Goal: Task Accomplishment & Management: Manage account settings

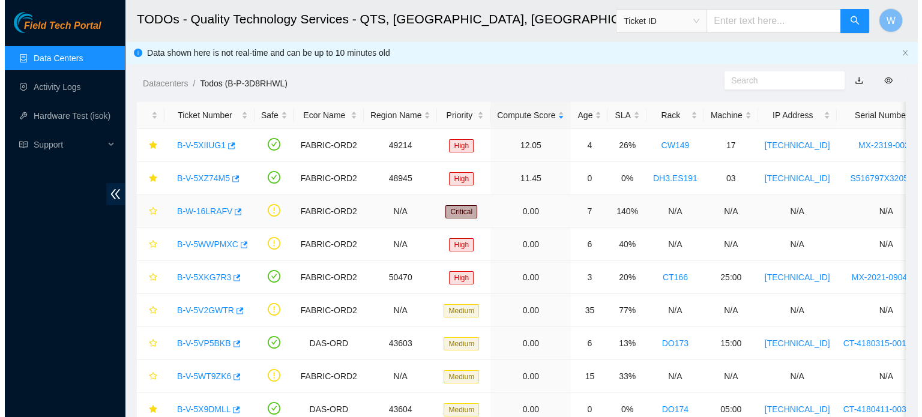
scroll to position [198, 0]
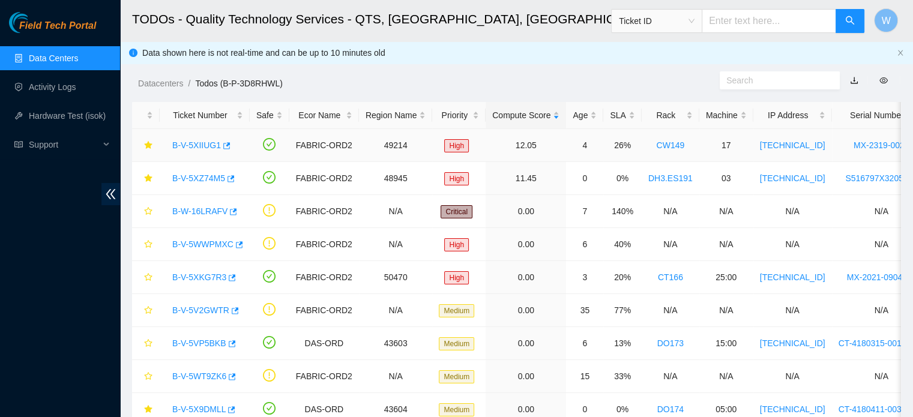
click at [182, 144] on link "B-V-5XIIUG1" at bounding box center [196, 146] width 49 height 10
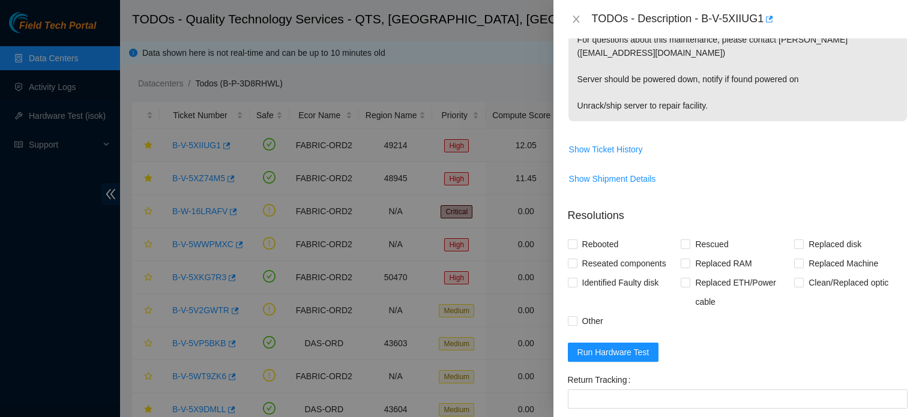
scroll to position [159, 0]
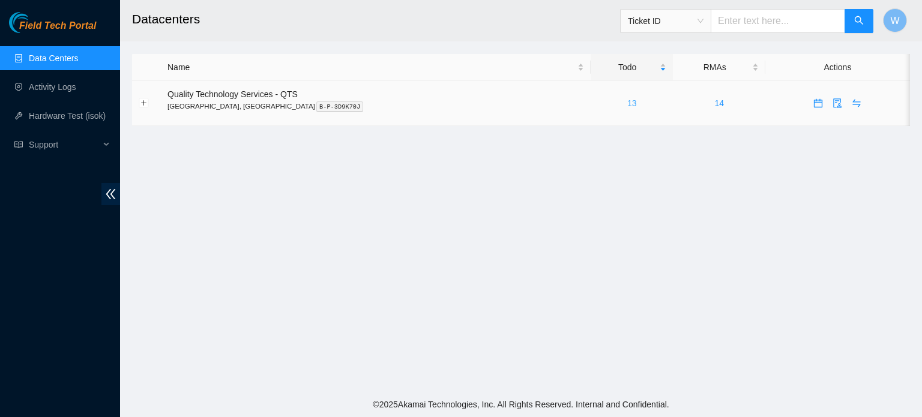
click at [627, 103] on link "13" at bounding box center [632, 103] width 10 height 10
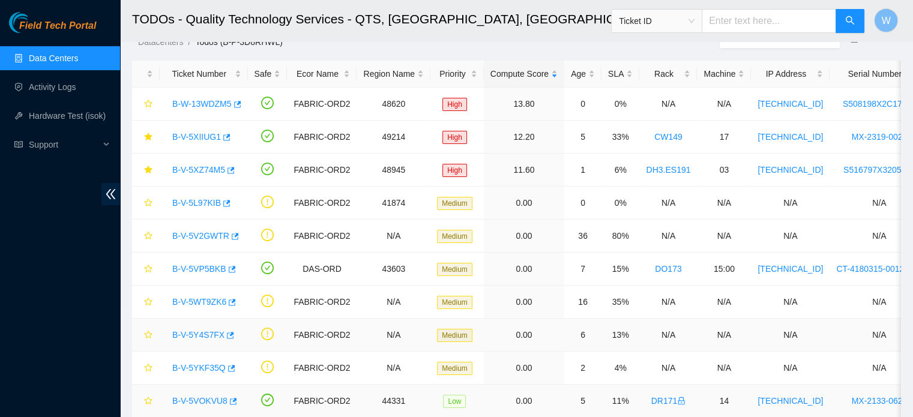
scroll to position [17, 0]
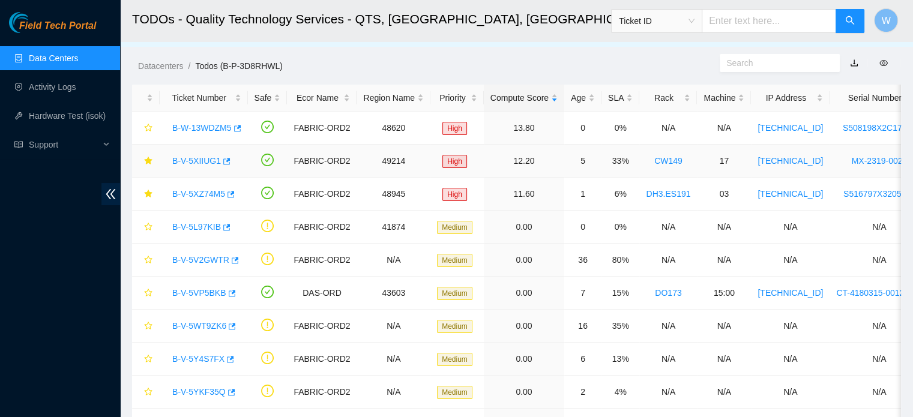
click at [208, 162] on link "B-V-5XIIUG1" at bounding box center [196, 161] width 49 height 10
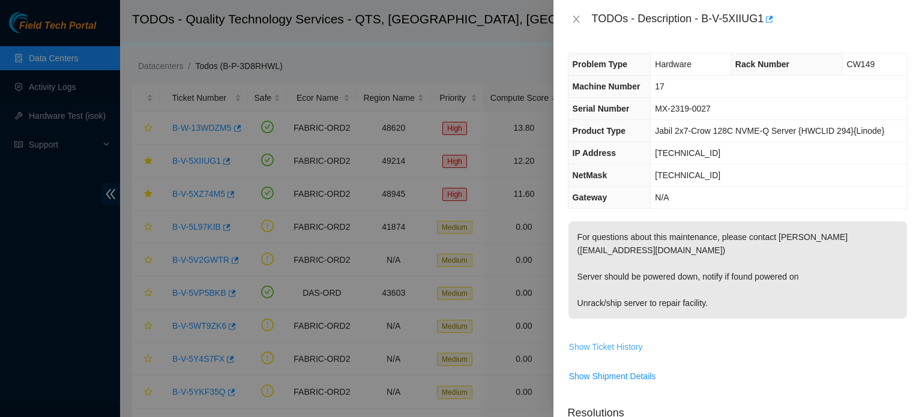
click at [627, 345] on span "Show Ticket History" at bounding box center [606, 346] width 74 height 13
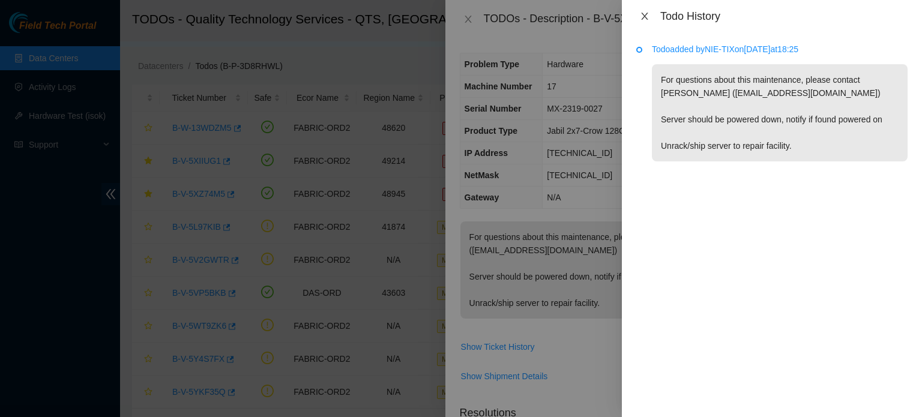
click at [645, 15] on icon "close" at bounding box center [644, 16] width 7 height 7
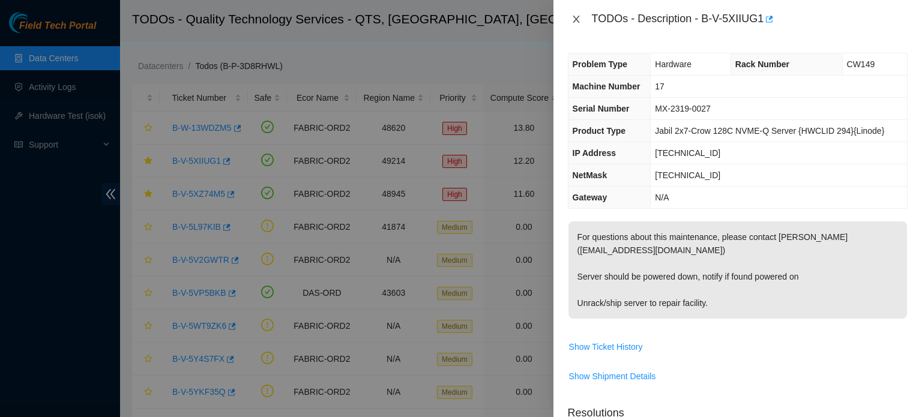
click at [577, 20] on icon "close" at bounding box center [577, 19] width 10 height 10
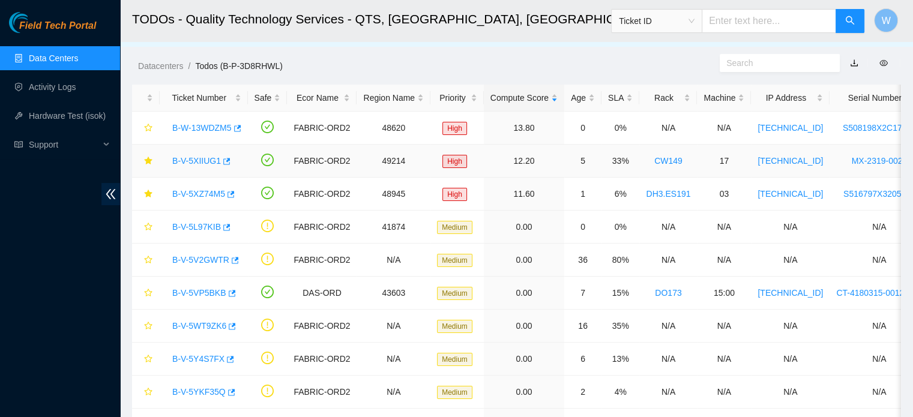
click at [201, 158] on link "B-V-5XIIUG1" at bounding box center [196, 161] width 49 height 10
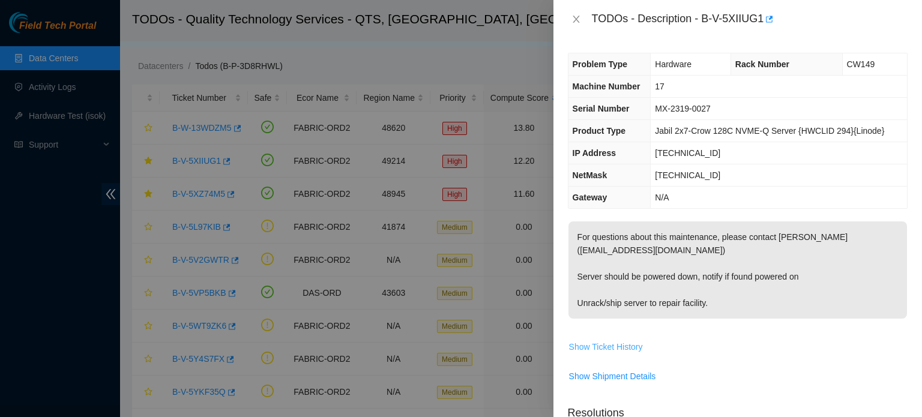
click at [605, 345] on span "Show Ticket History" at bounding box center [606, 346] width 74 height 13
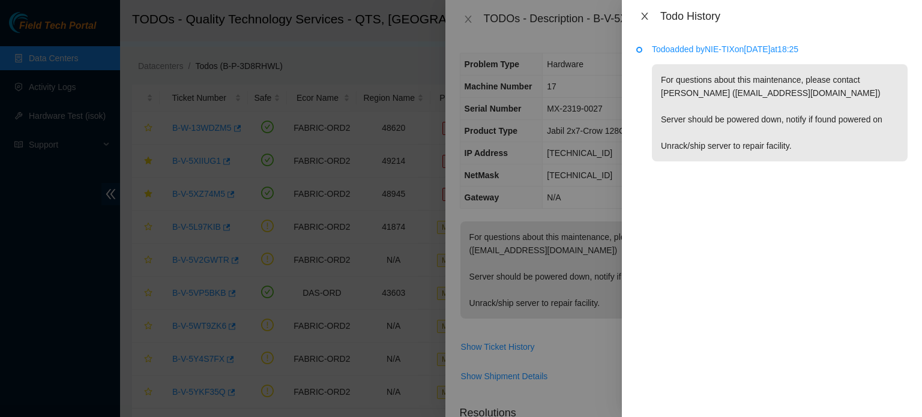
click at [645, 19] on icon "close" at bounding box center [645, 16] width 10 height 10
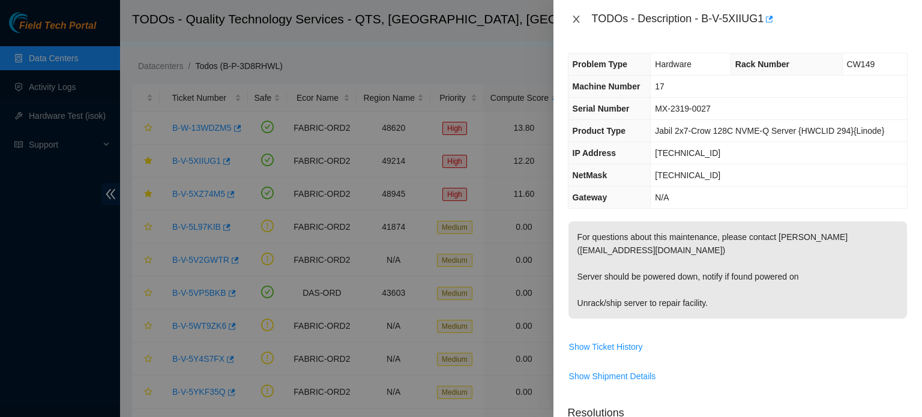
click at [578, 17] on icon "close" at bounding box center [576, 19] width 7 height 7
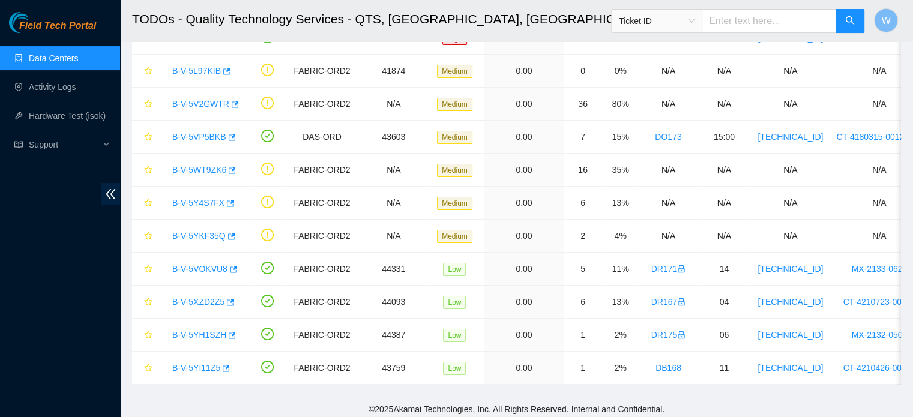
scroll to position [186, 0]
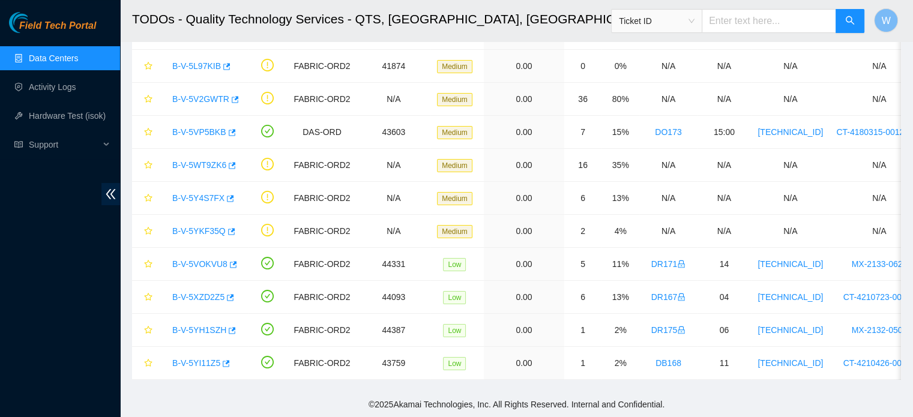
click at [908, 64] on main "TODOs - Quality Technology Services - QTS, [GEOGRAPHIC_DATA], [GEOGRAPHIC_DATA]…" at bounding box center [516, 107] width 793 height 570
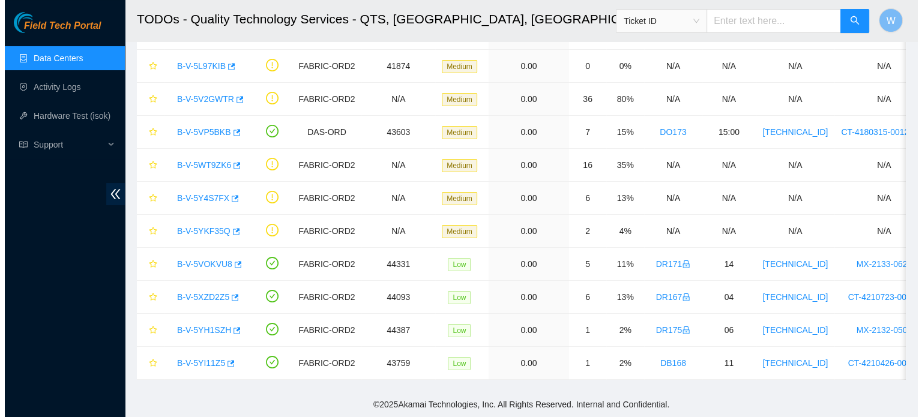
scroll to position [0, 0]
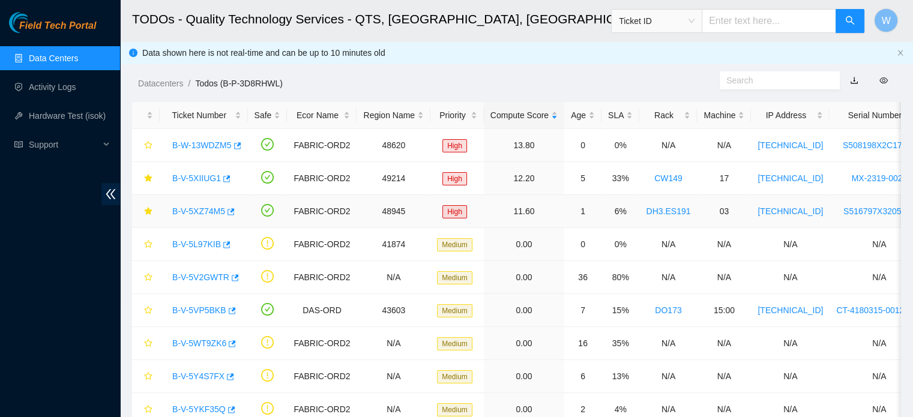
click at [202, 212] on link "B-V-5XZ74M5" at bounding box center [198, 212] width 53 height 10
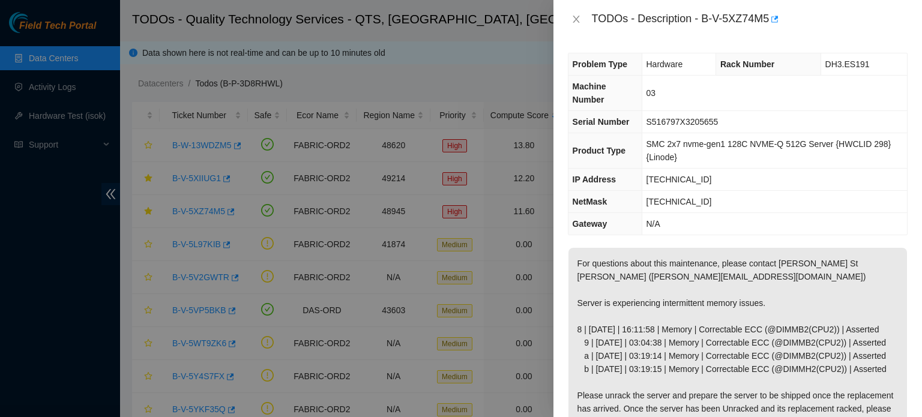
click at [865, 243] on div "Problem Type Hardware Rack Number DH3.ES191 Machine Number 03 Serial Number S51…" at bounding box center [738, 227] width 369 height 379
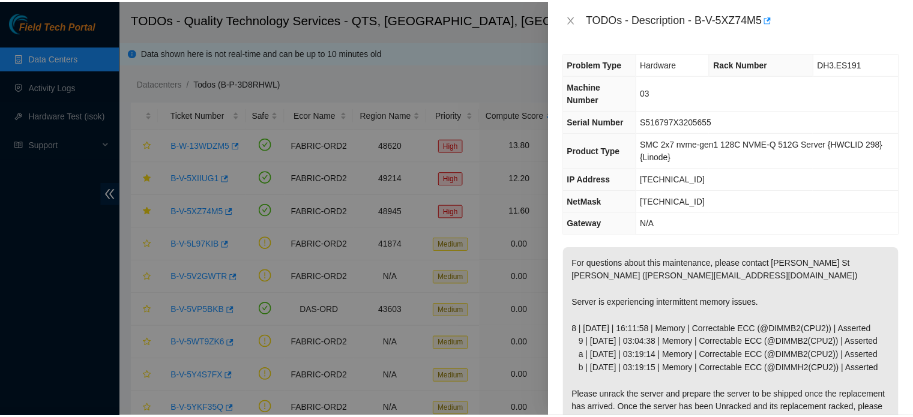
scroll to position [331, 0]
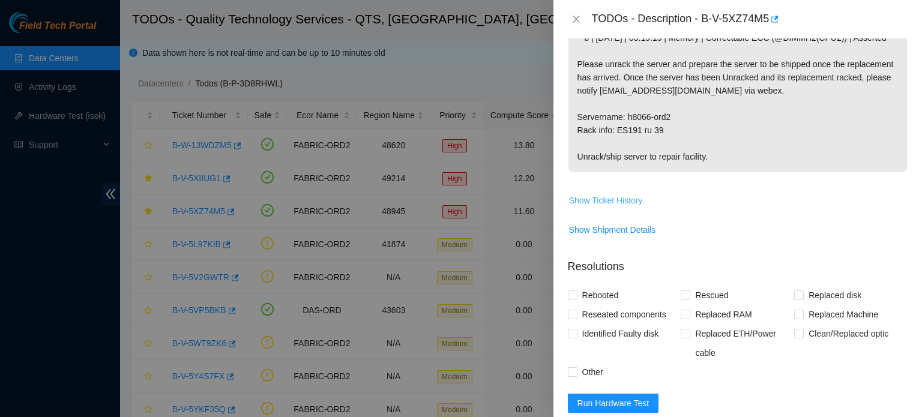
click at [603, 207] on span "Show Ticket History" at bounding box center [606, 200] width 74 height 13
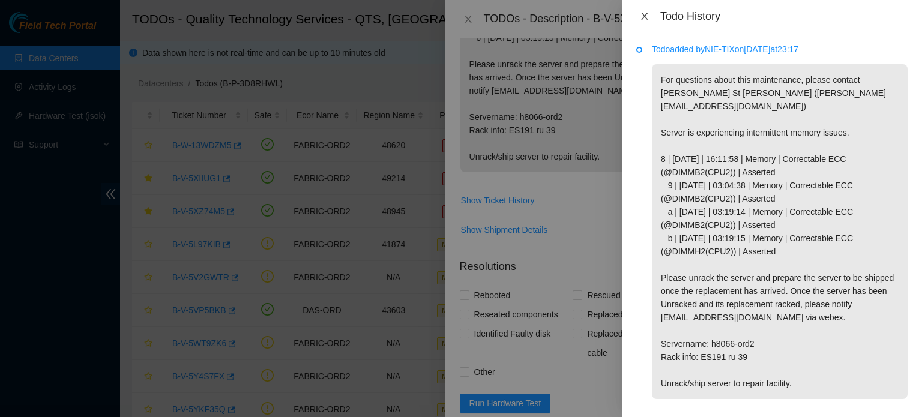
click at [645, 13] on icon "close" at bounding box center [645, 16] width 10 height 10
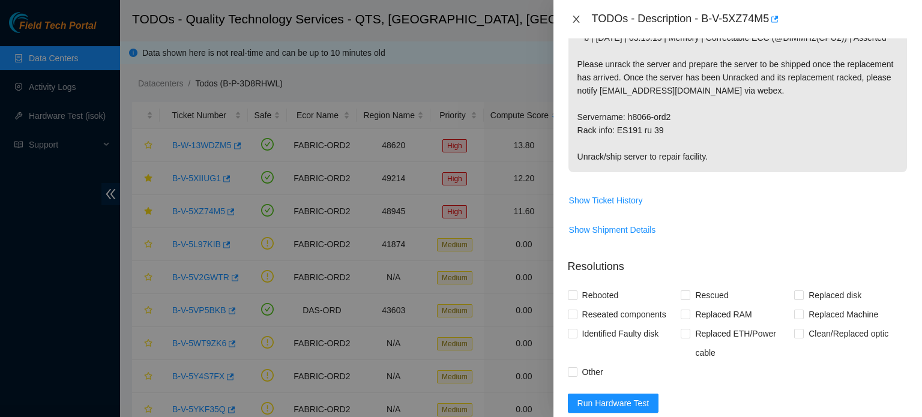
click at [576, 19] on icon "close" at bounding box center [576, 19] width 7 height 7
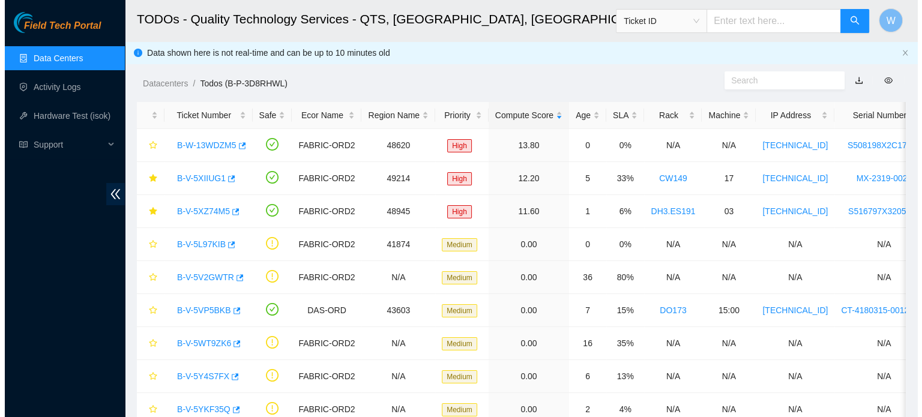
scroll to position [345, 0]
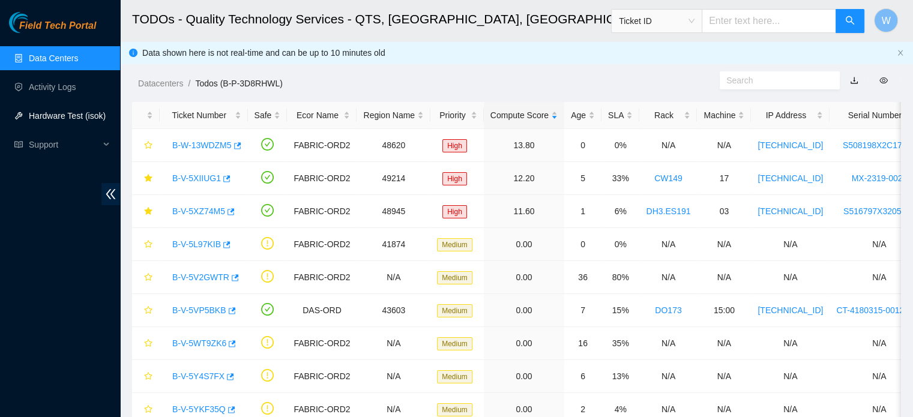
click at [64, 115] on link "Hardware Test (isok)" at bounding box center [67, 116] width 77 height 10
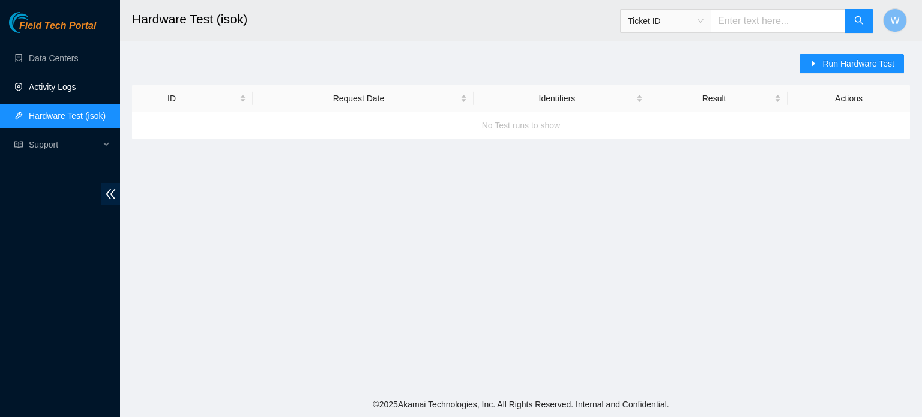
click at [63, 86] on link "Activity Logs" at bounding box center [52, 87] width 47 height 10
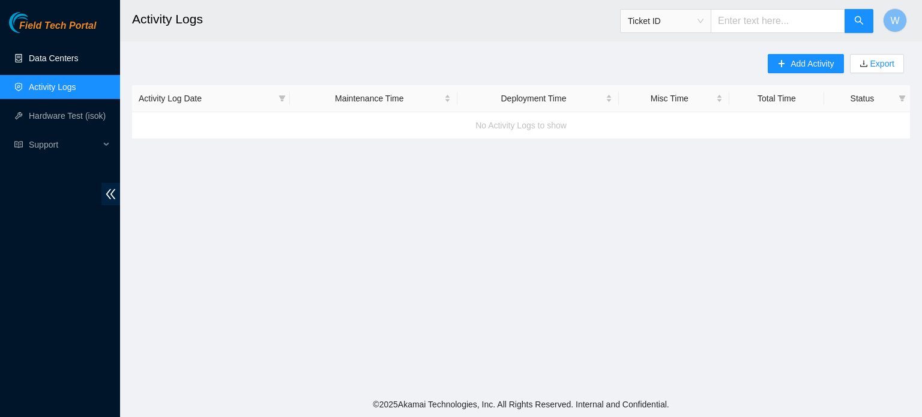
click at [53, 59] on link "Data Centers" at bounding box center [53, 58] width 49 height 10
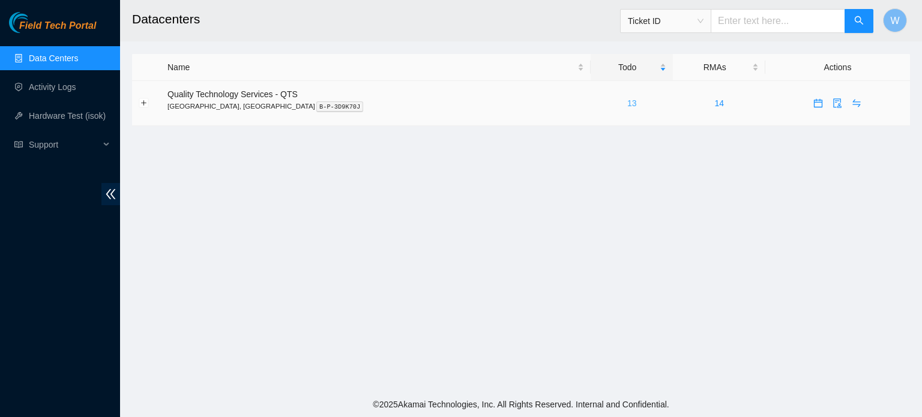
click at [627, 105] on link "13" at bounding box center [632, 103] width 10 height 10
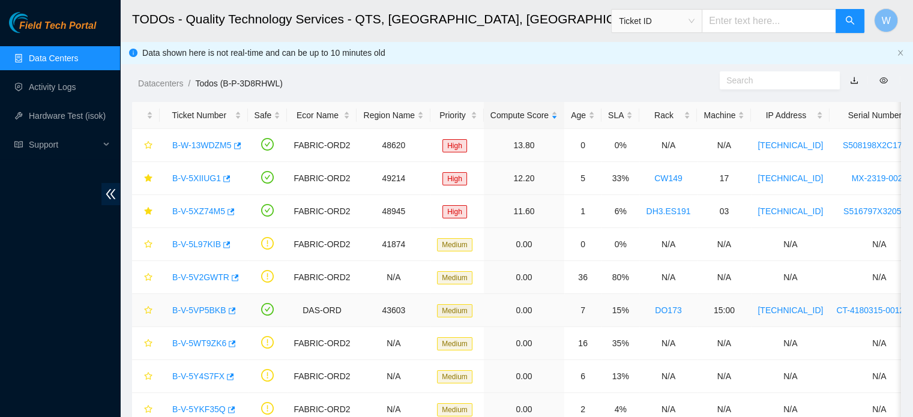
click at [214, 309] on link "B-V-5VP5BKB" at bounding box center [199, 311] width 54 height 10
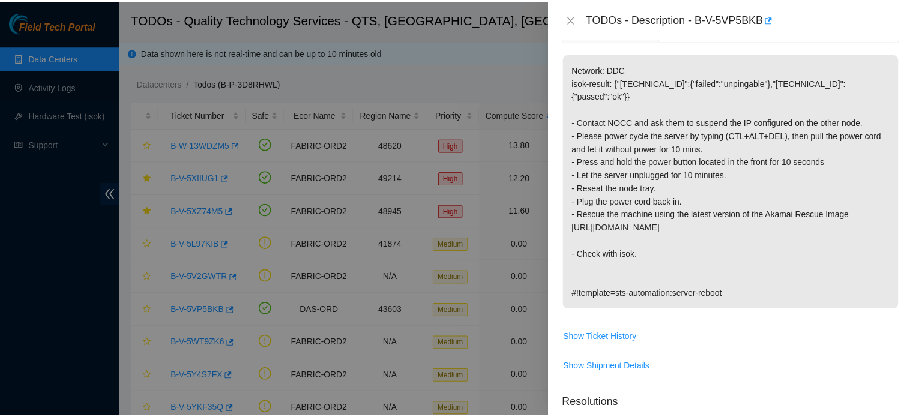
scroll to position [168, 0]
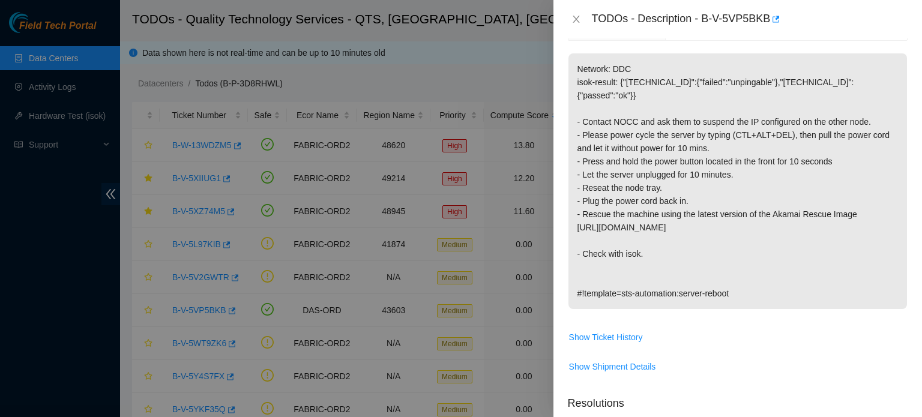
click at [142, 267] on div at bounding box center [461, 208] width 922 height 417
click at [576, 20] on icon "close" at bounding box center [576, 19] width 7 height 7
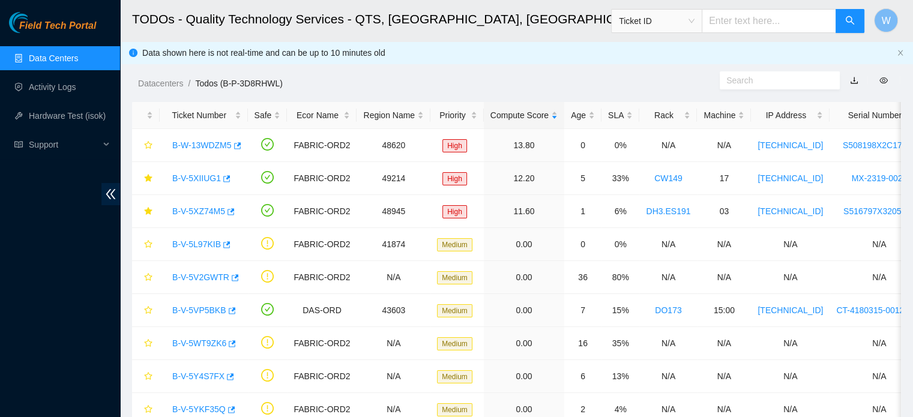
scroll to position [207, 0]
click at [149, 310] on icon "star" at bounding box center [148, 310] width 8 height 8
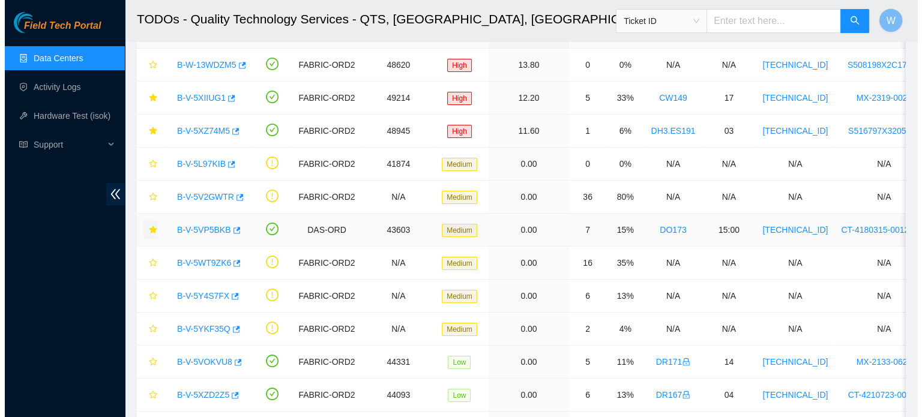
scroll to position [87, 0]
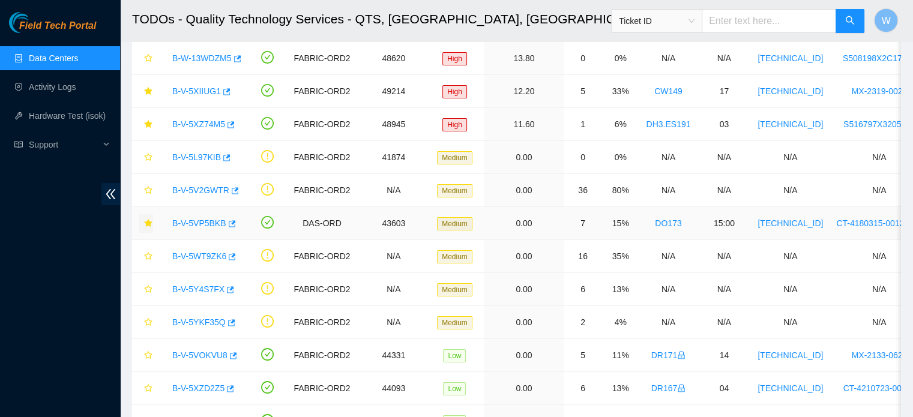
click at [196, 220] on link "B-V-5VP5BKB" at bounding box center [199, 224] width 54 height 10
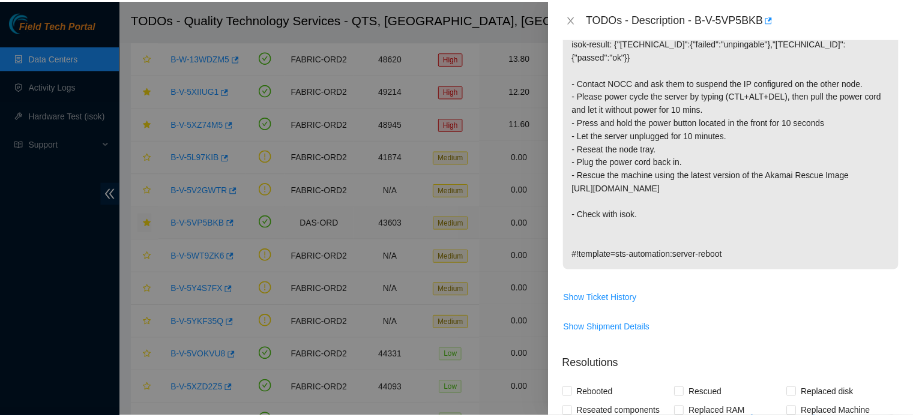
scroll to position [168, 0]
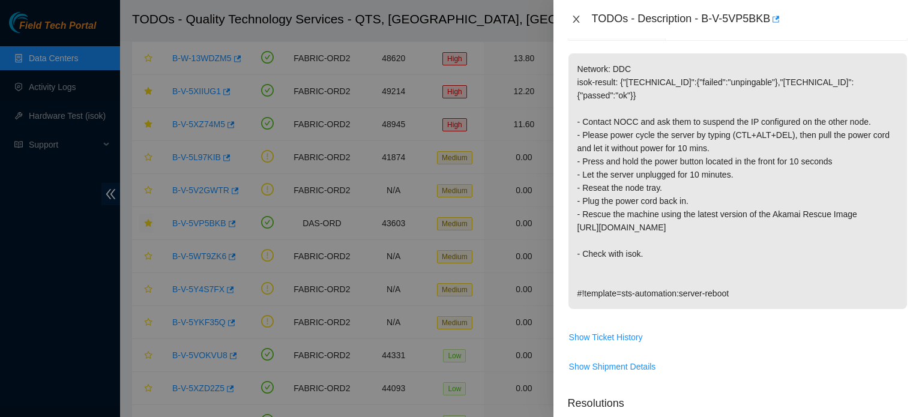
click at [578, 19] on icon "close" at bounding box center [577, 19] width 10 height 10
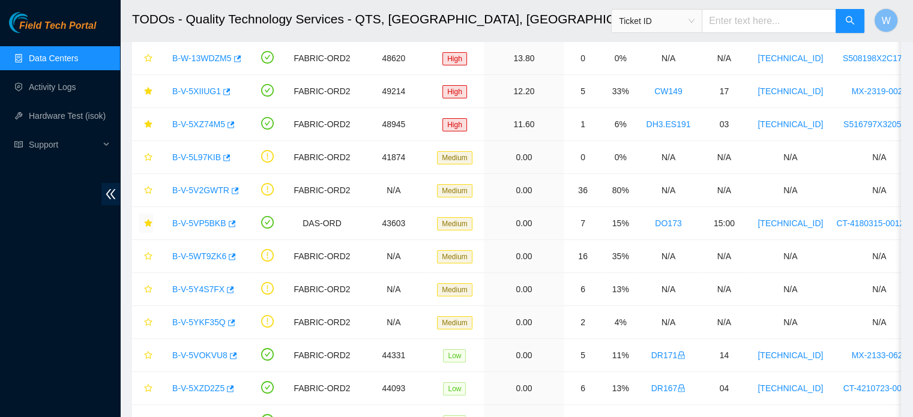
scroll to position [207, 0]
click at [149, 387] on icon "star" at bounding box center [148, 388] width 8 height 8
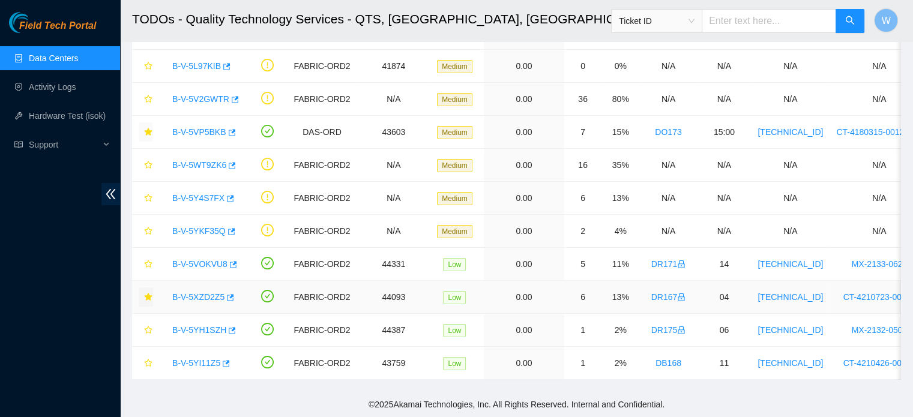
scroll to position [186, 0]
click at [149, 359] on icon "star" at bounding box center [148, 363] width 8 height 8
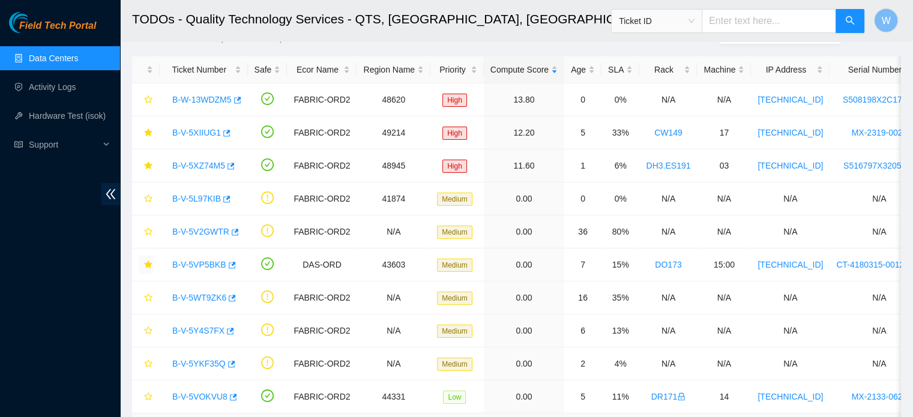
scroll to position [47, 0]
click at [148, 97] on icon "star" at bounding box center [148, 98] width 8 height 8
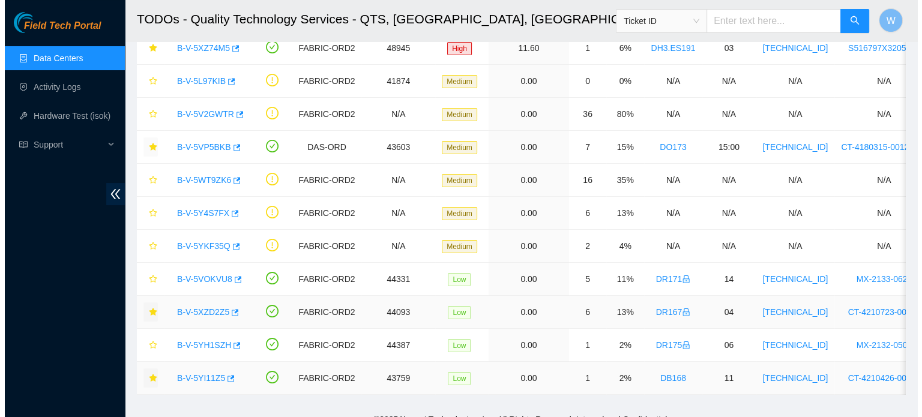
scroll to position [186, 0]
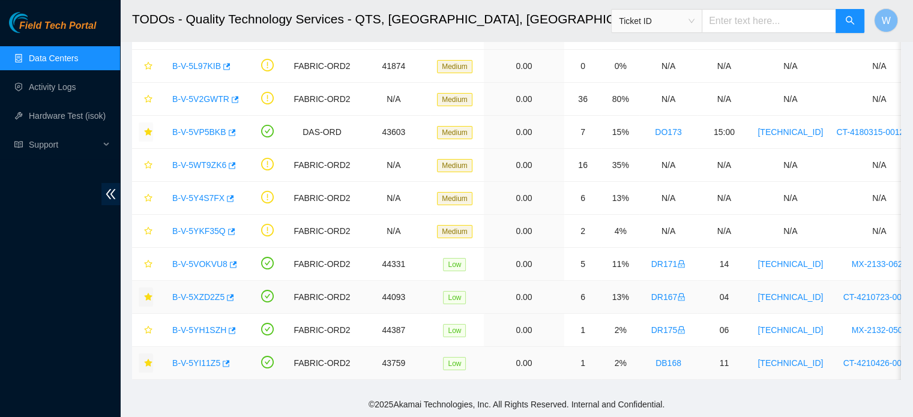
click at [207, 358] on link "B-V-5YI11Z5" at bounding box center [196, 363] width 48 height 10
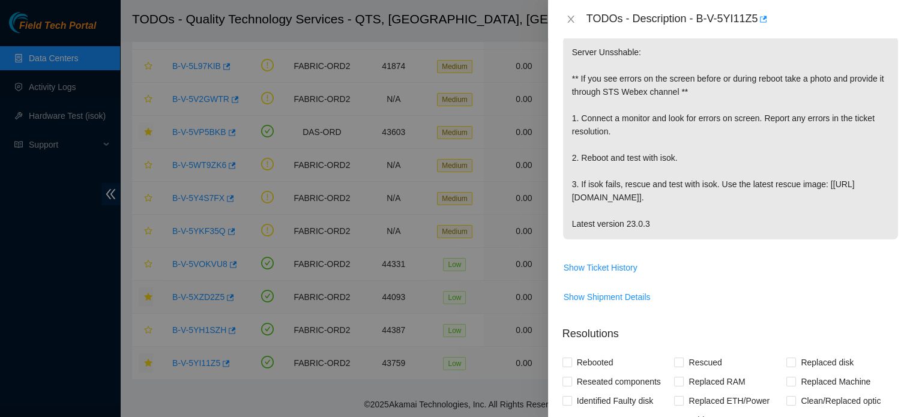
scroll to position [168, 0]
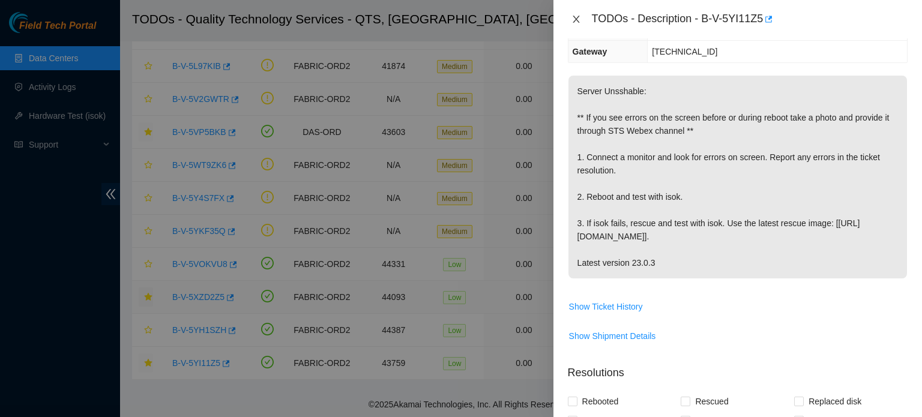
click at [576, 20] on icon "close" at bounding box center [576, 19] width 7 height 7
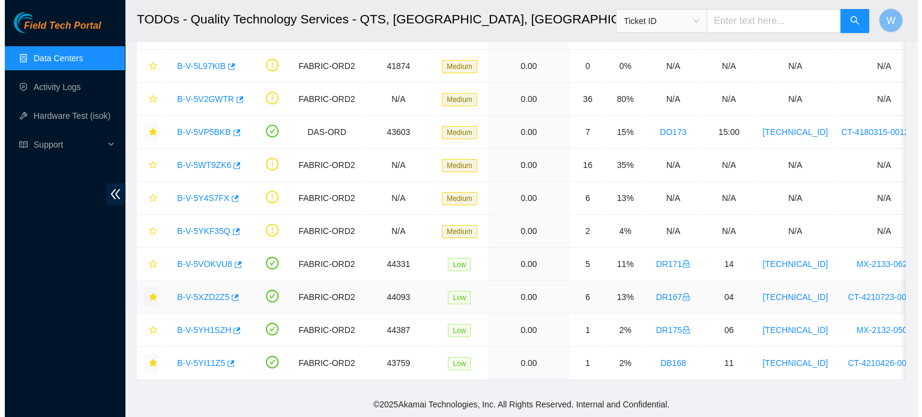
scroll to position [207, 0]
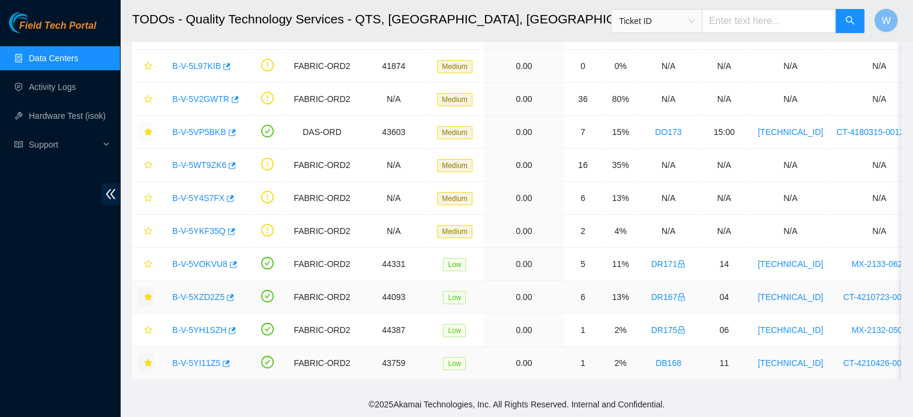
click at [198, 358] on link "B-V-5YI11Z5" at bounding box center [196, 363] width 48 height 10
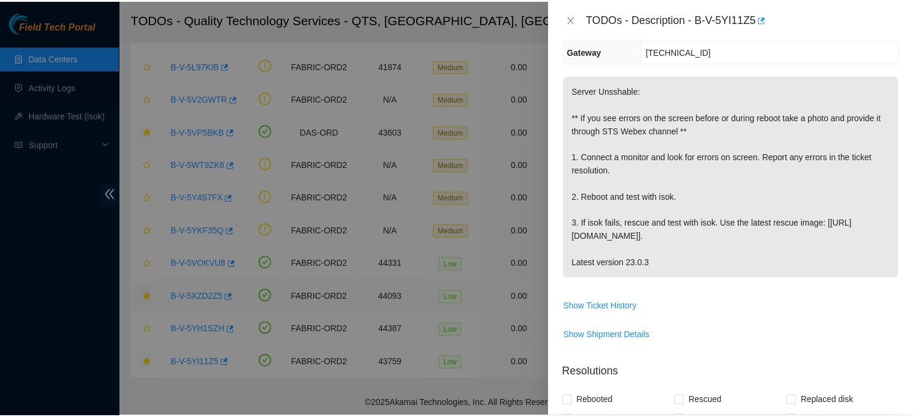
scroll to position [464, 0]
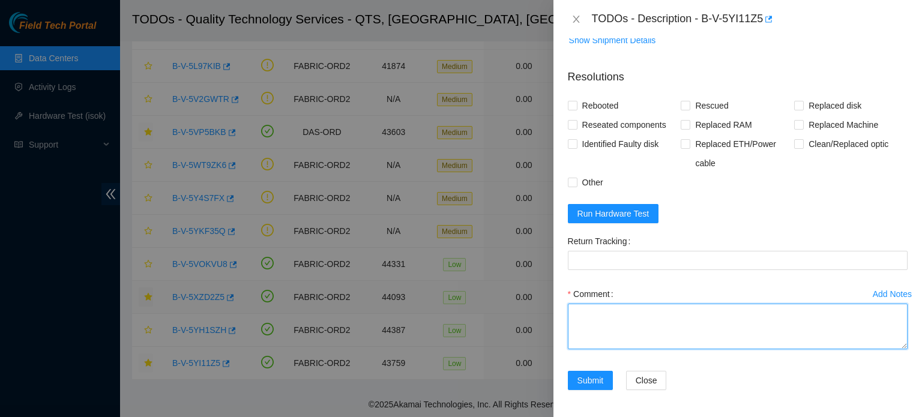
click at [578, 313] on textarea "Comment" at bounding box center [738, 327] width 340 height 46
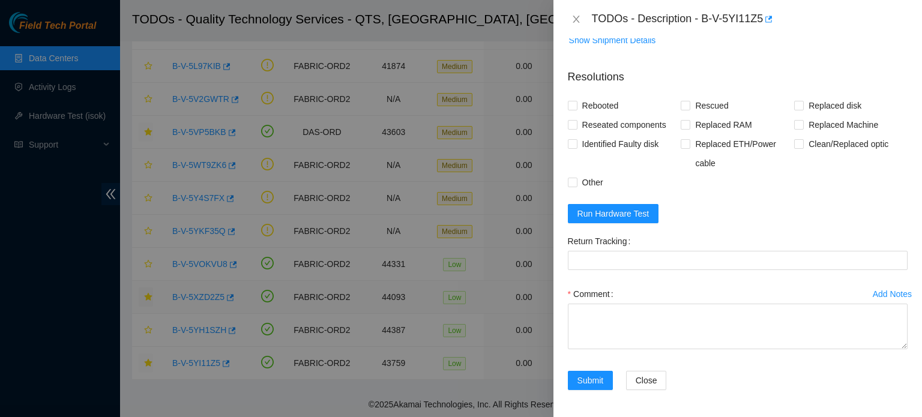
click at [739, 50] on td "Show Shipment Details" at bounding box center [738, 44] width 340 height 29
click at [501, 175] on div at bounding box center [461, 208] width 922 height 417
click at [575, 18] on icon "close" at bounding box center [576, 19] width 7 height 7
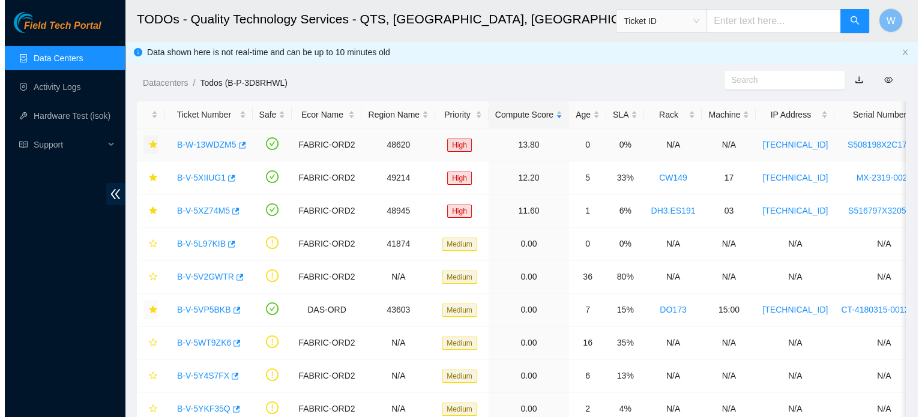
scroll to position [0, 0]
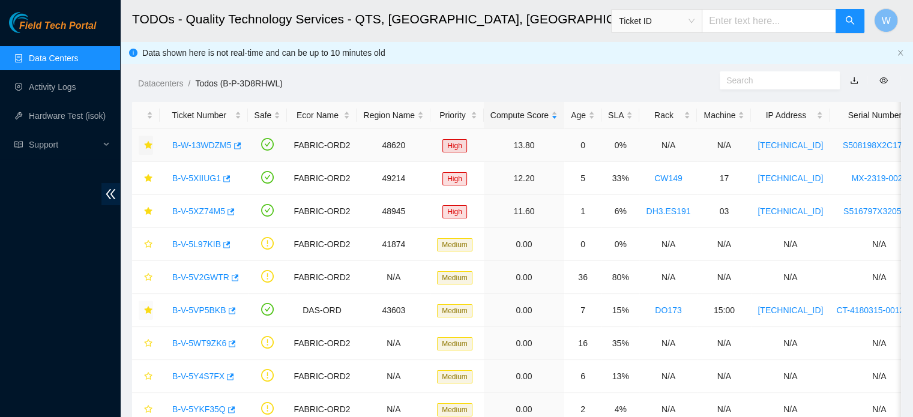
click at [213, 147] on link "B-W-13WDZM5" at bounding box center [201, 146] width 59 height 10
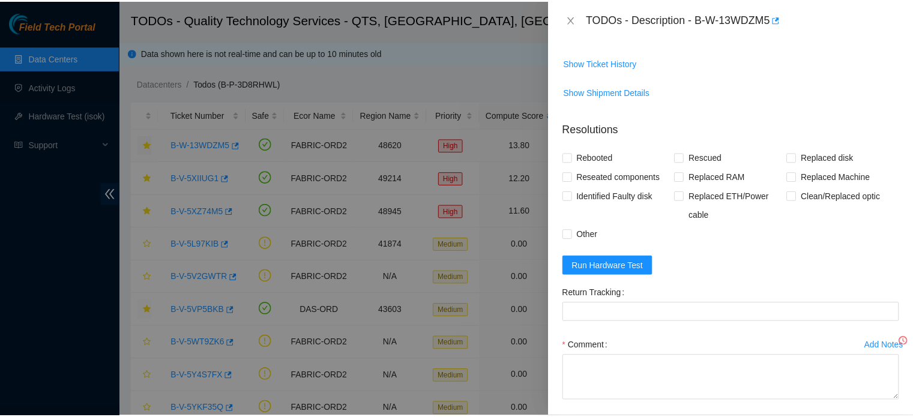
scroll to position [350, 0]
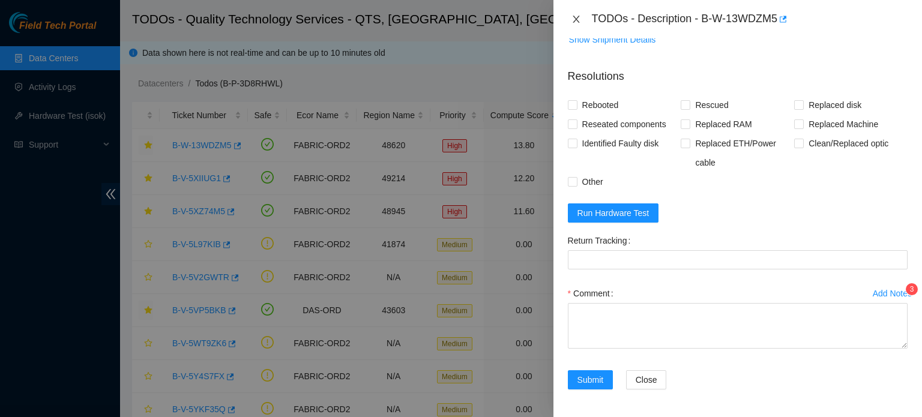
click at [576, 18] on icon "close" at bounding box center [577, 19] width 10 height 10
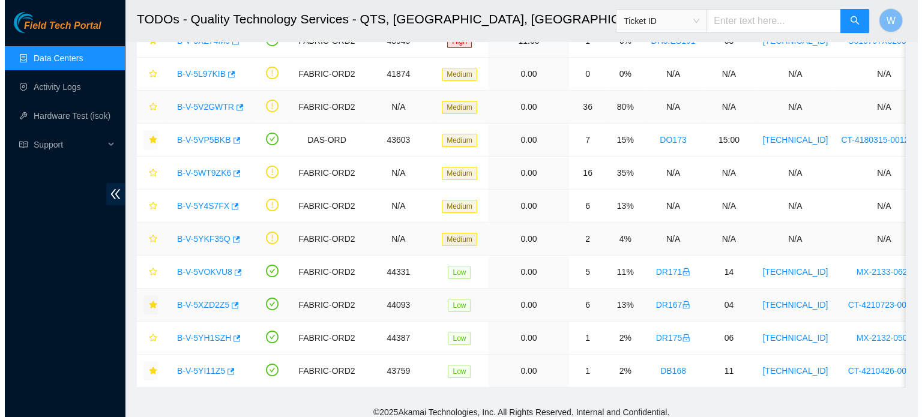
scroll to position [186, 0]
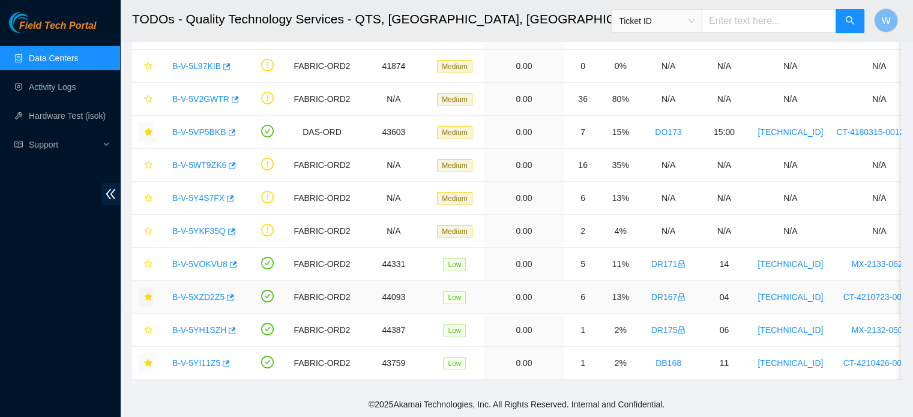
click at [211, 292] on link "B-V-5XZD2Z5" at bounding box center [198, 297] width 52 height 10
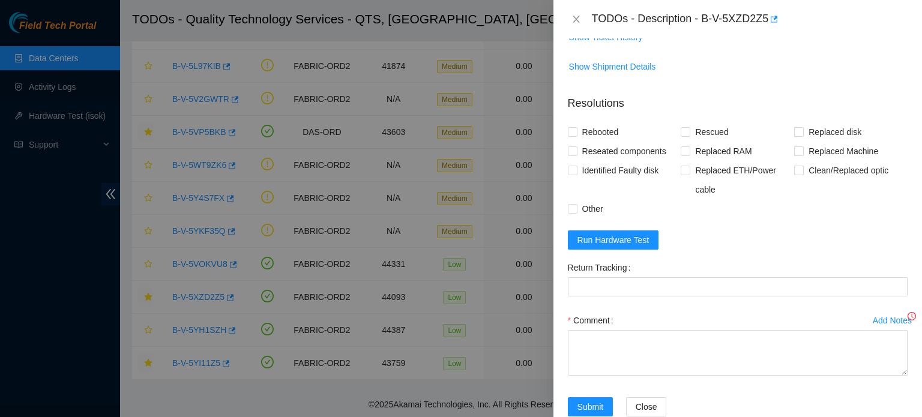
scroll to position [106, 0]
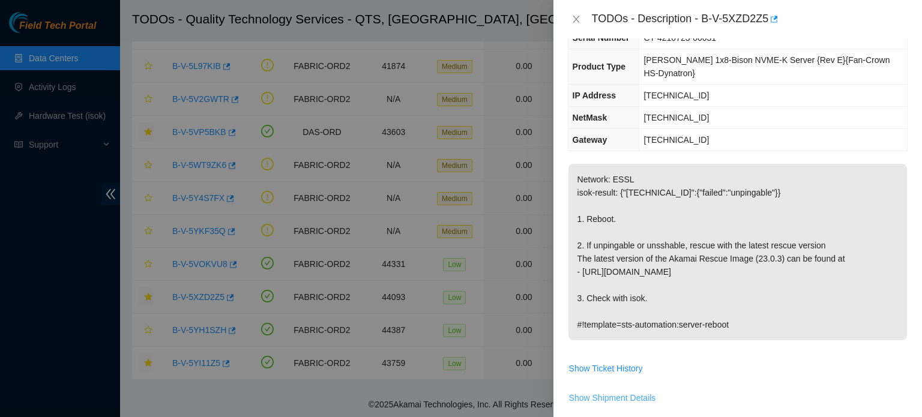
click at [611, 392] on span "Show Shipment Details" at bounding box center [612, 398] width 87 height 13
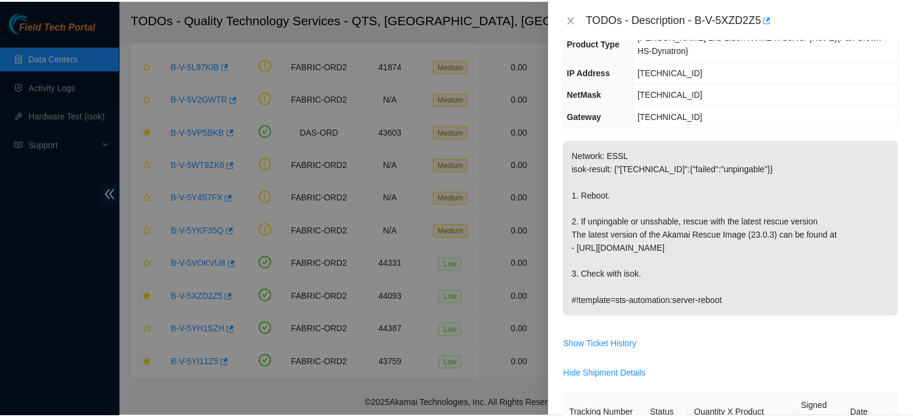
scroll to position [123, 0]
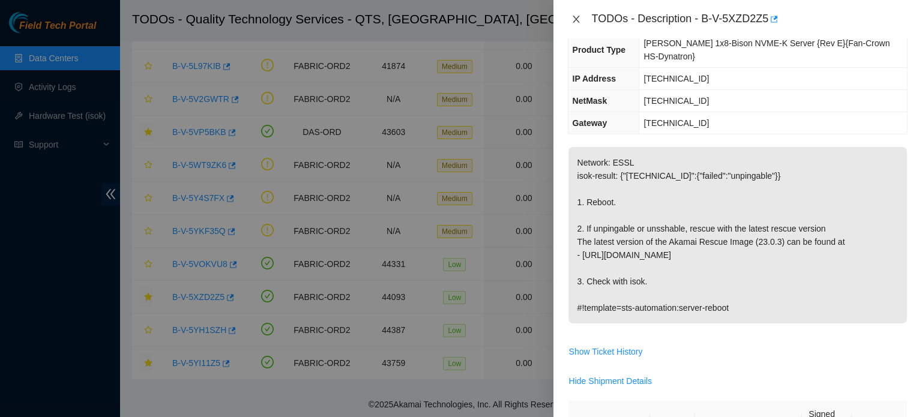
click at [578, 16] on icon "close" at bounding box center [577, 19] width 10 height 10
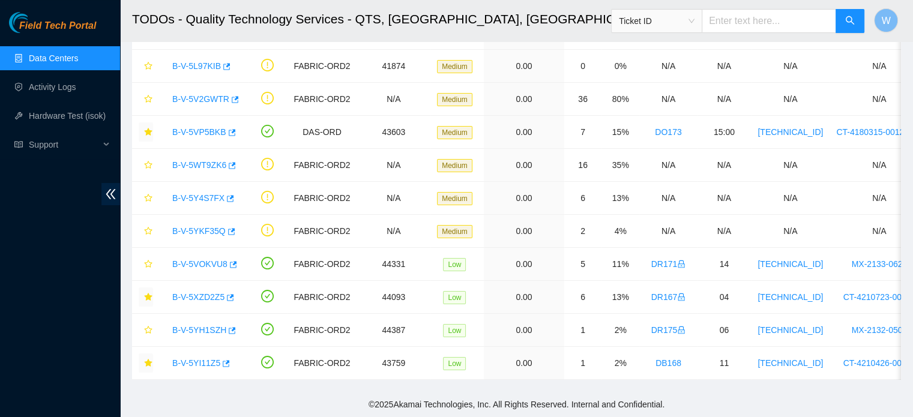
scroll to position [163, 0]
click at [912, 75] on main "TODOs - Quality Technology Services - QTS, [GEOGRAPHIC_DATA], [GEOGRAPHIC_DATA]…" at bounding box center [516, 107] width 793 height 570
click at [50, 86] on link "Activity Logs" at bounding box center [52, 87] width 47 height 10
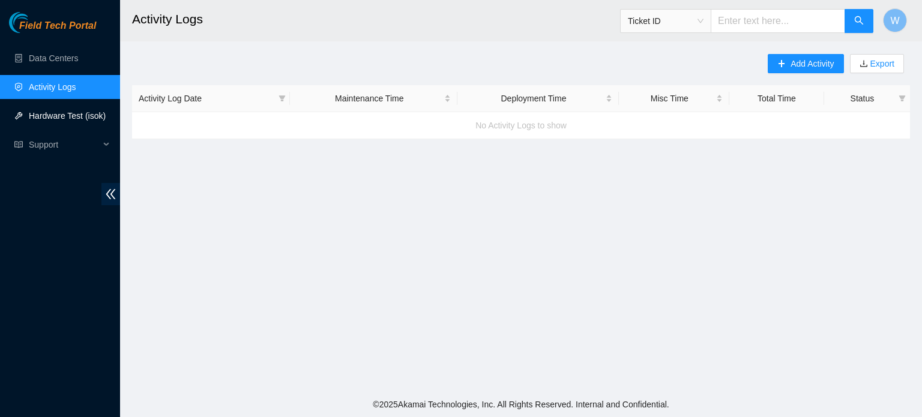
click at [58, 116] on link "Hardware Test (isok)" at bounding box center [67, 116] width 77 height 10
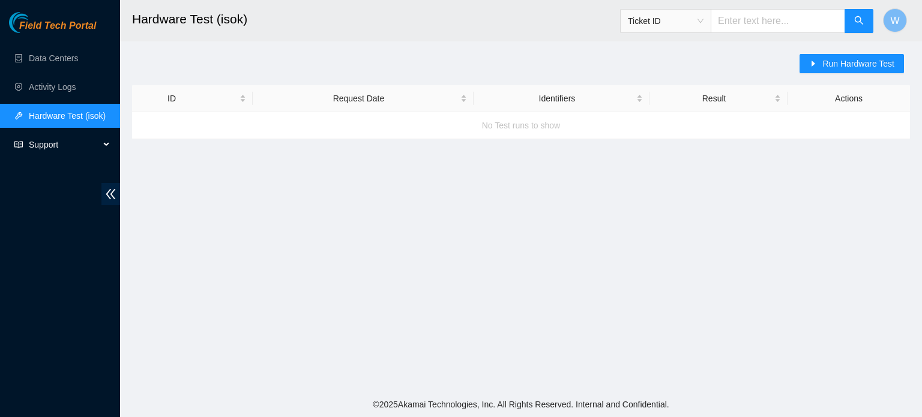
click at [57, 148] on span "Support" at bounding box center [64, 145] width 71 height 24
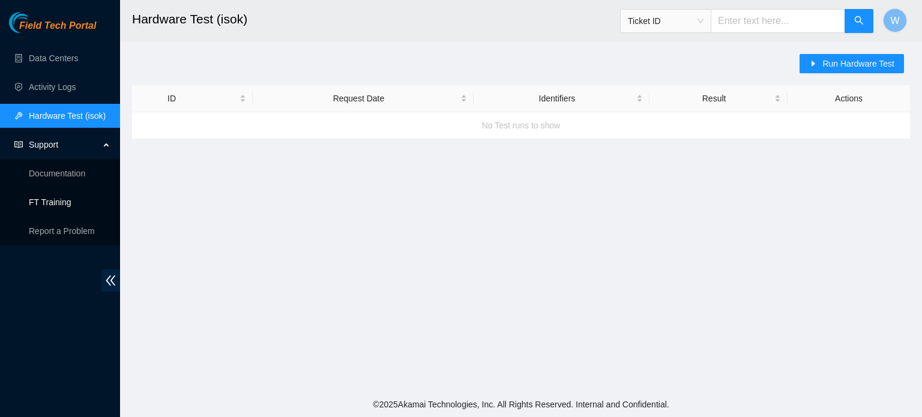
click at [44, 201] on link "FT Training" at bounding box center [50, 203] width 43 height 10
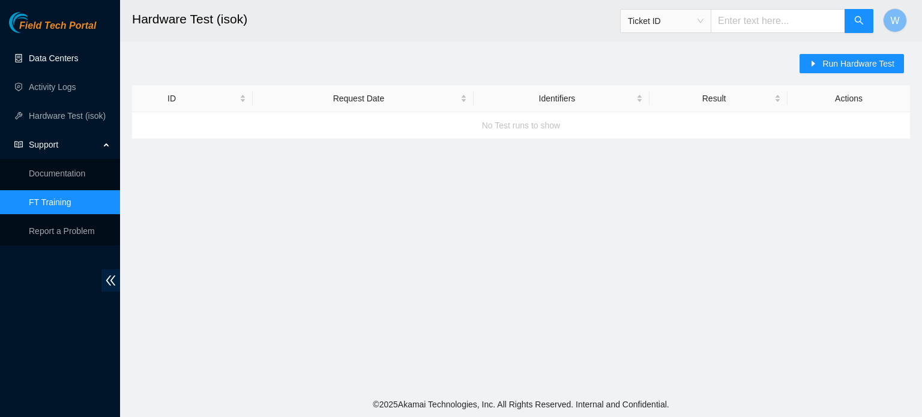
click at [52, 57] on link "Data Centers" at bounding box center [53, 58] width 49 height 10
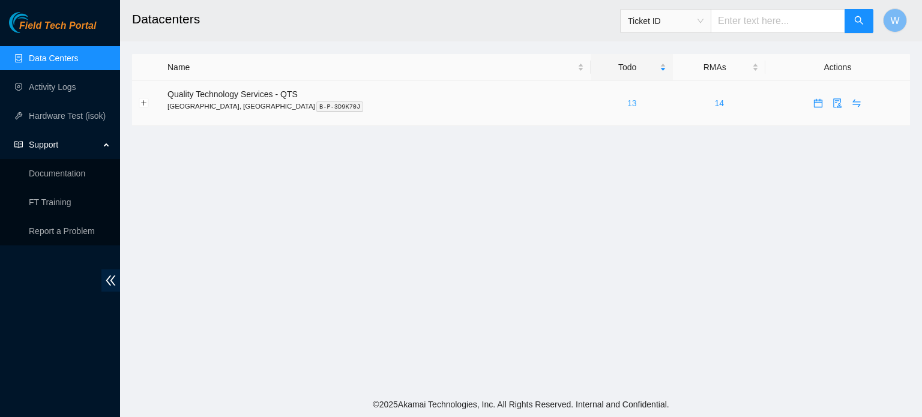
click at [627, 103] on link "13" at bounding box center [632, 103] width 10 height 10
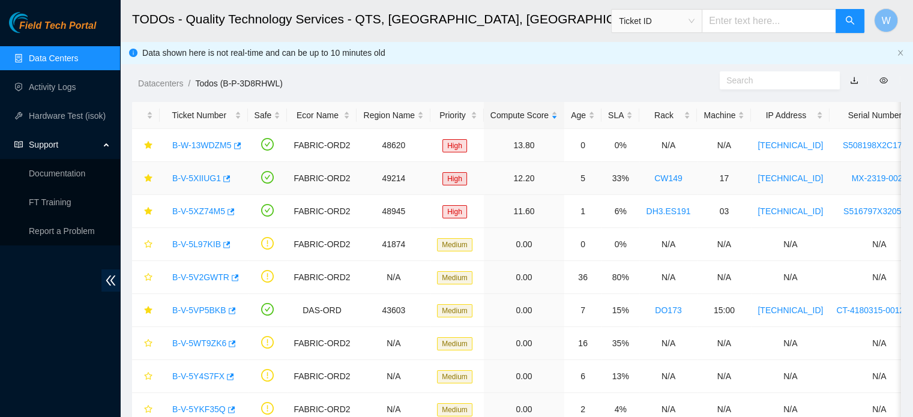
click at [207, 175] on link "B-V-5XIIUG1" at bounding box center [196, 179] width 49 height 10
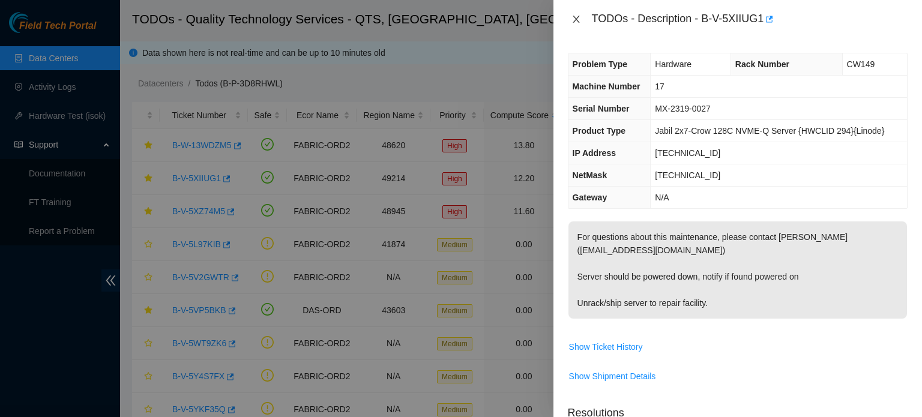
click at [576, 17] on icon "close" at bounding box center [577, 19] width 10 height 10
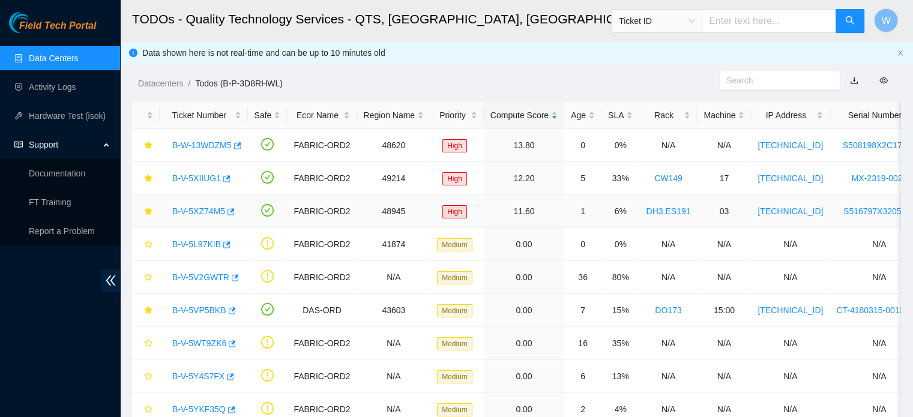
click at [221, 208] on link "B-V-5XZ74M5" at bounding box center [198, 212] width 53 height 10
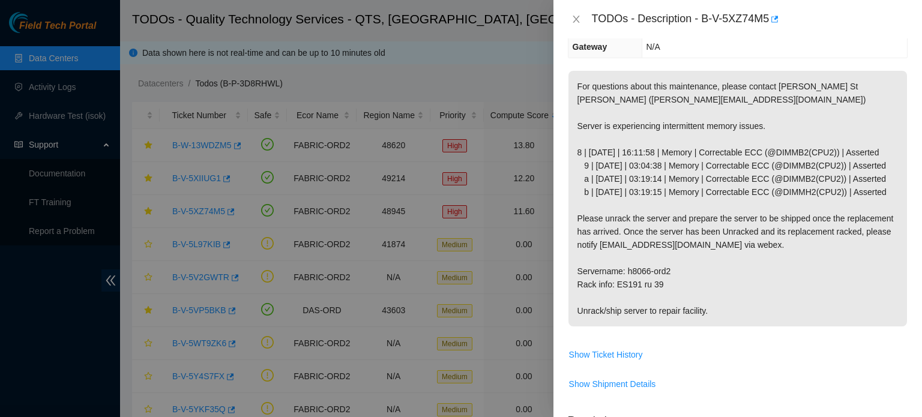
scroll to position [171, 0]
